Goal: Use online tool/utility: Use online tool/utility

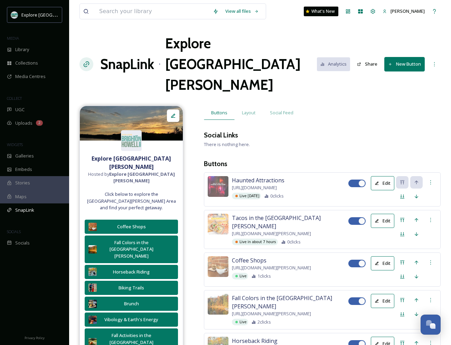
click at [336, 57] on button "New Button" at bounding box center [404, 64] width 40 height 14
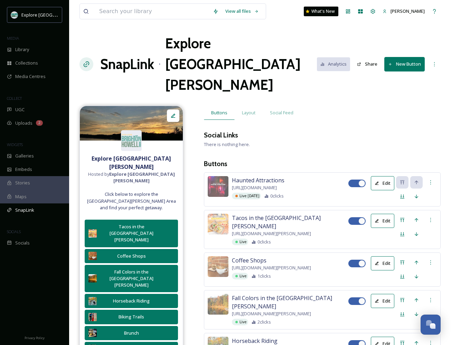
click at [402, 57] on button "New Button" at bounding box center [404, 64] width 40 height 14
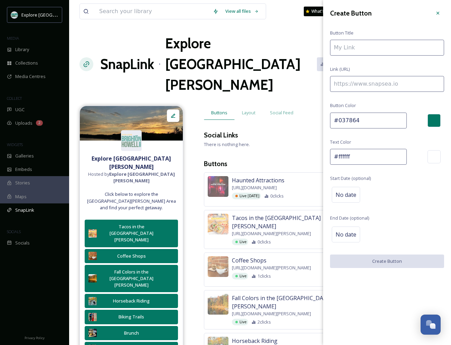
click at [363, 87] on input at bounding box center [387, 84] width 114 height 16
paste input
click at [381, 82] on input at bounding box center [387, 84] width 114 height 16
paste input "[URL][DOMAIN_NAME]"
type input "[URL][DOMAIN_NAME]"
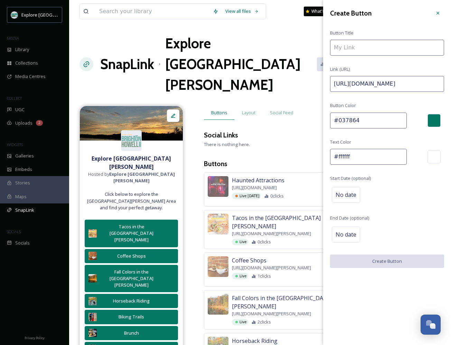
click at [364, 50] on input at bounding box center [387, 48] width 114 height 16
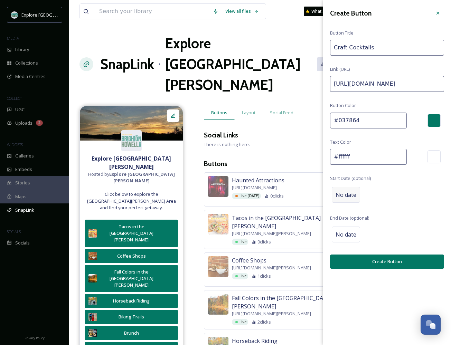
type input "Craft Cocktails"
click at [352, 191] on span "No date" at bounding box center [346, 195] width 21 height 8
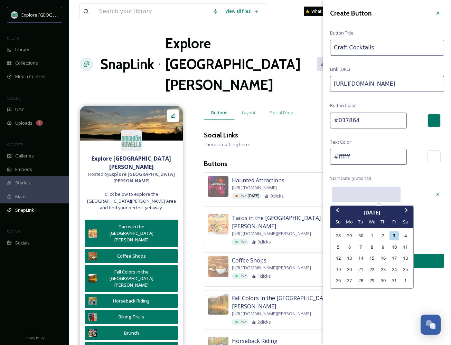
click at [368, 196] on input "text" at bounding box center [366, 194] width 69 height 15
click at [375, 246] on div "8" at bounding box center [371, 247] width 9 height 9
type input "[DATE]"
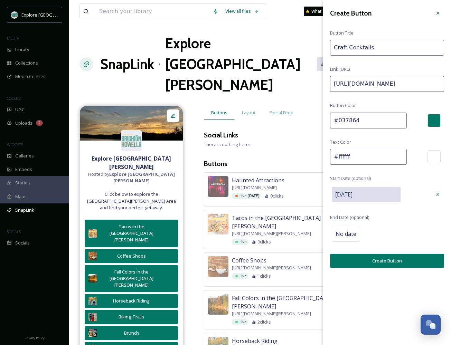
click at [381, 263] on button "Create Button" at bounding box center [387, 261] width 114 height 14
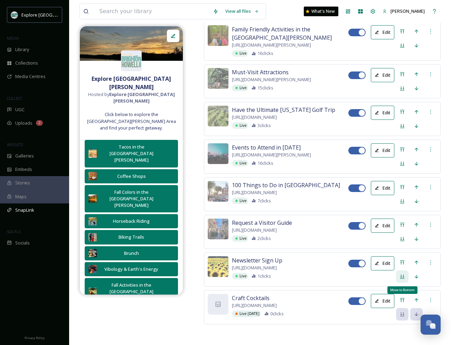
scroll to position [1848, 0]
click at [405, 294] on div "Move to Top" at bounding box center [402, 300] width 12 height 12
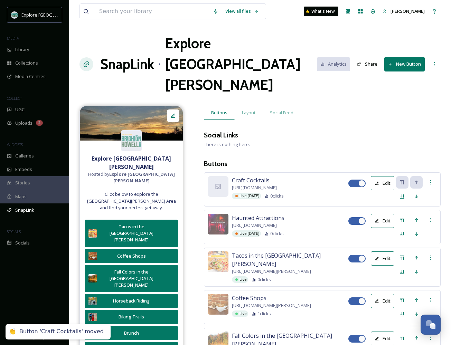
scroll to position [0, 0]
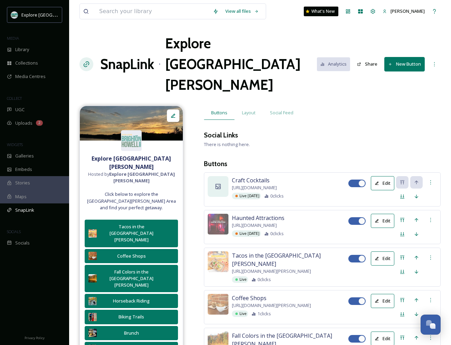
click at [212, 176] on div at bounding box center [218, 186] width 21 height 21
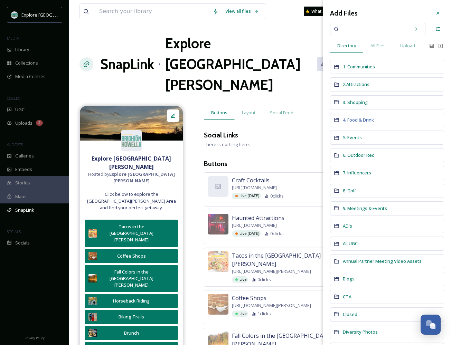
click at [358, 120] on span "4. Food & Drink" at bounding box center [358, 120] width 31 height 6
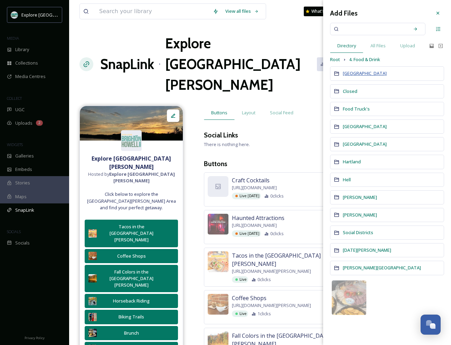
click at [353, 73] on span "[GEOGRAPHIC_DATA]" at bounding box center [365, 73] width 44 height 6
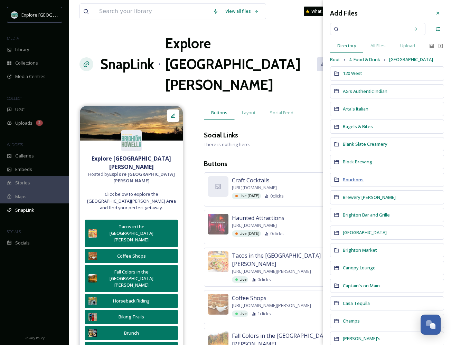
click at [351, 179] on span "Bourbons" at bounding box center [353, 180] width 21 height 6
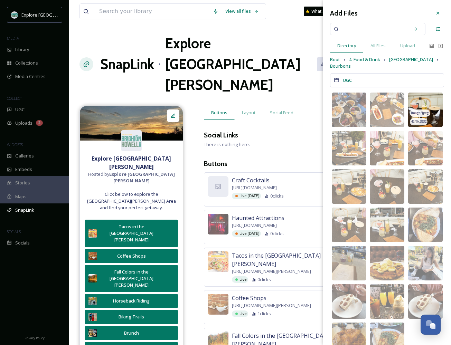
click at [427, 94] on img at bounding box center [425, 110] width 35 height 35
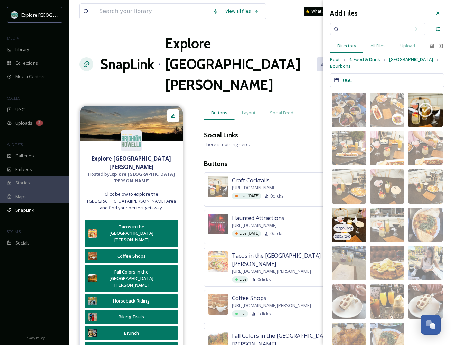
click at [352, 214] on img at bounding box center [349, 225] width 35 height 35
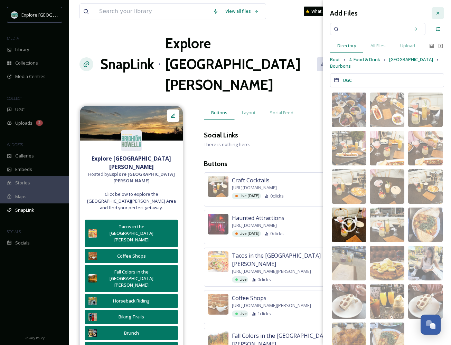
click at [437, 11] on icon at bounding box center [438, 13] width 6 height 6
